Goal: Navigation & Orientation: Find specific page/section

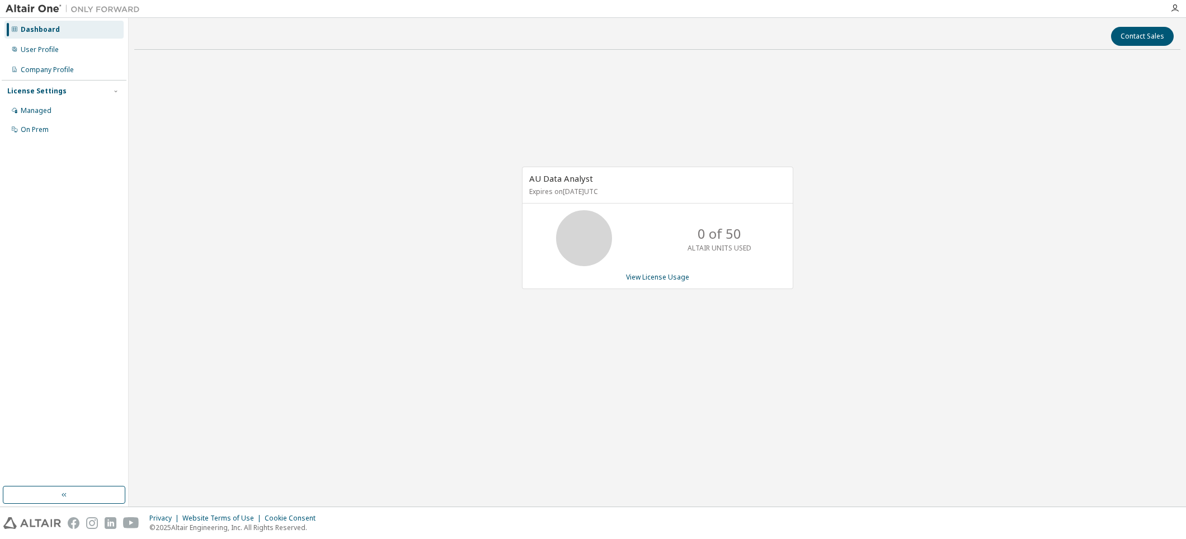
click at [447, 186] on div "AU Data Analyst Expires on September 24, 2025 UTC 0 of 50 ALTAIR UNITS USED Vie…" at bounding box center [657, 234] width 1046 height 351
click at [46, 53] on div "User Profile" at bounding box center [40, 49] width 38 height 9
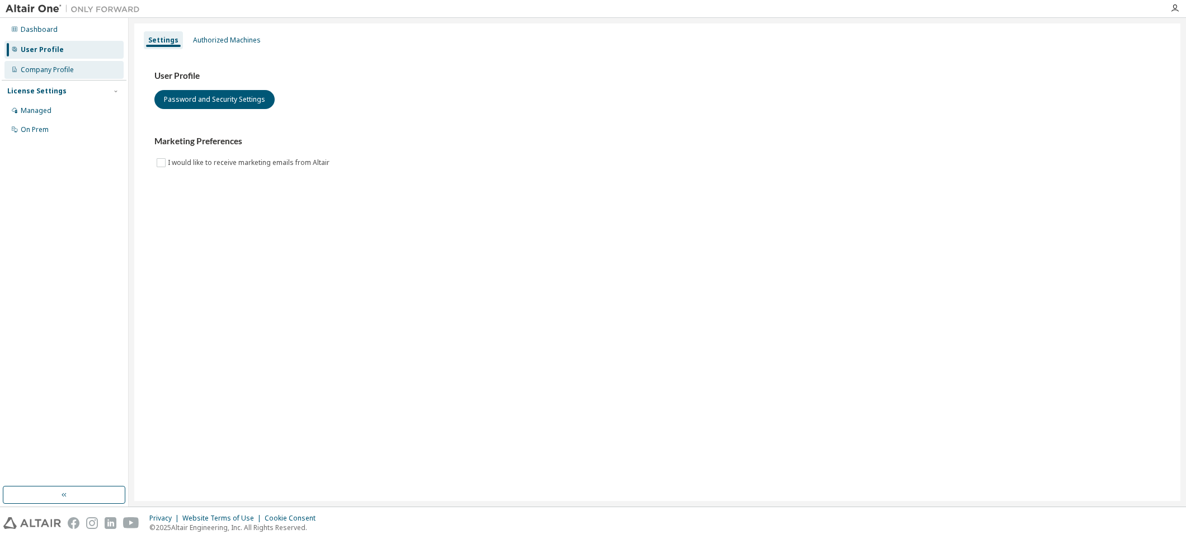
click at [30, 72] on div "Company Profile" at bounding box center [47, 69] width 53 height 9
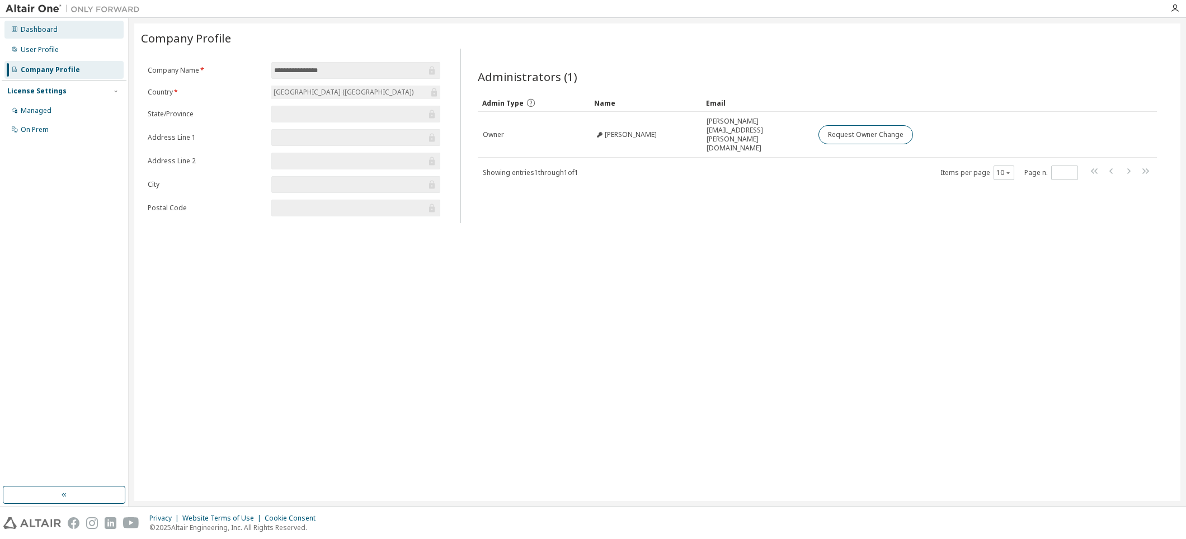
click at [49, 36] on div "Dashboard" at bounding box center [63, 30] width 119 height 18
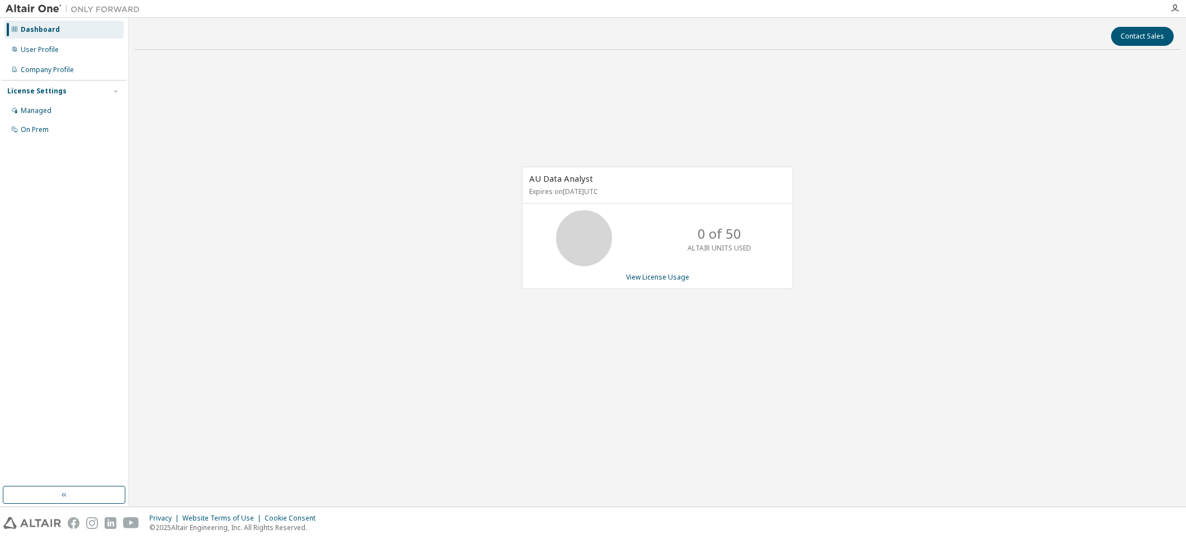
drag, startPoint x: 849, startPoint y: 143, endPoint x: 807, endPoint y: 151, distance: 42.7
click at [849, 143] on div "AU Data Analyst Expires on September 24, 2025 UTC 0 of 50 ALTAIR UNITS USED Vie…" at bounding box center [657, 234] width 1046 height 351
